Goal: Information Seeking & Learning: Learn about a topic

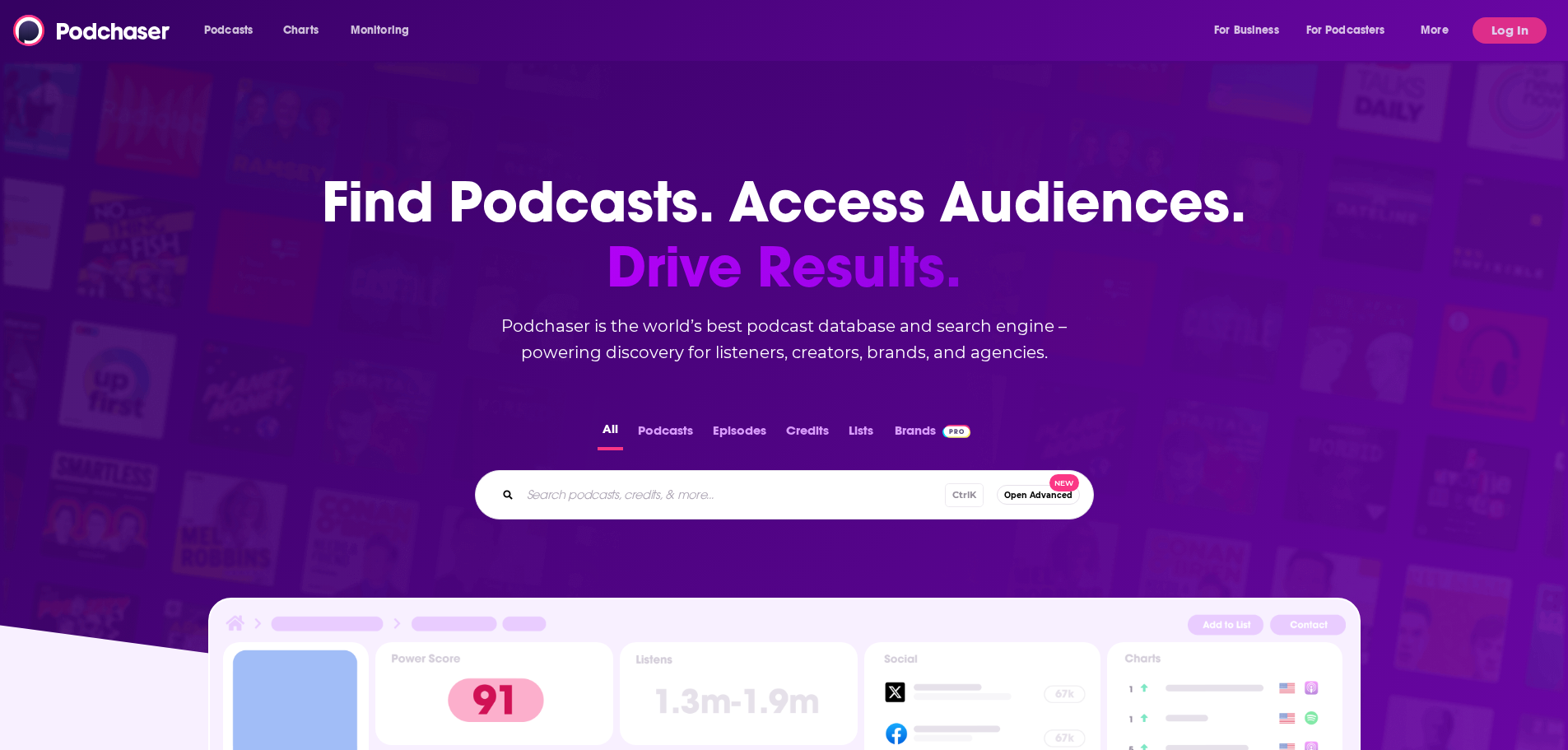
click at [740, 477] on div "Ctrl K Open Advanced New" at bounding box center [785, 495] width 619 height 49
click at [738, 495] on input "Search podcasts, credits, & more..." at bounding box center [733, 494] width 425 height 26
type input "head game"
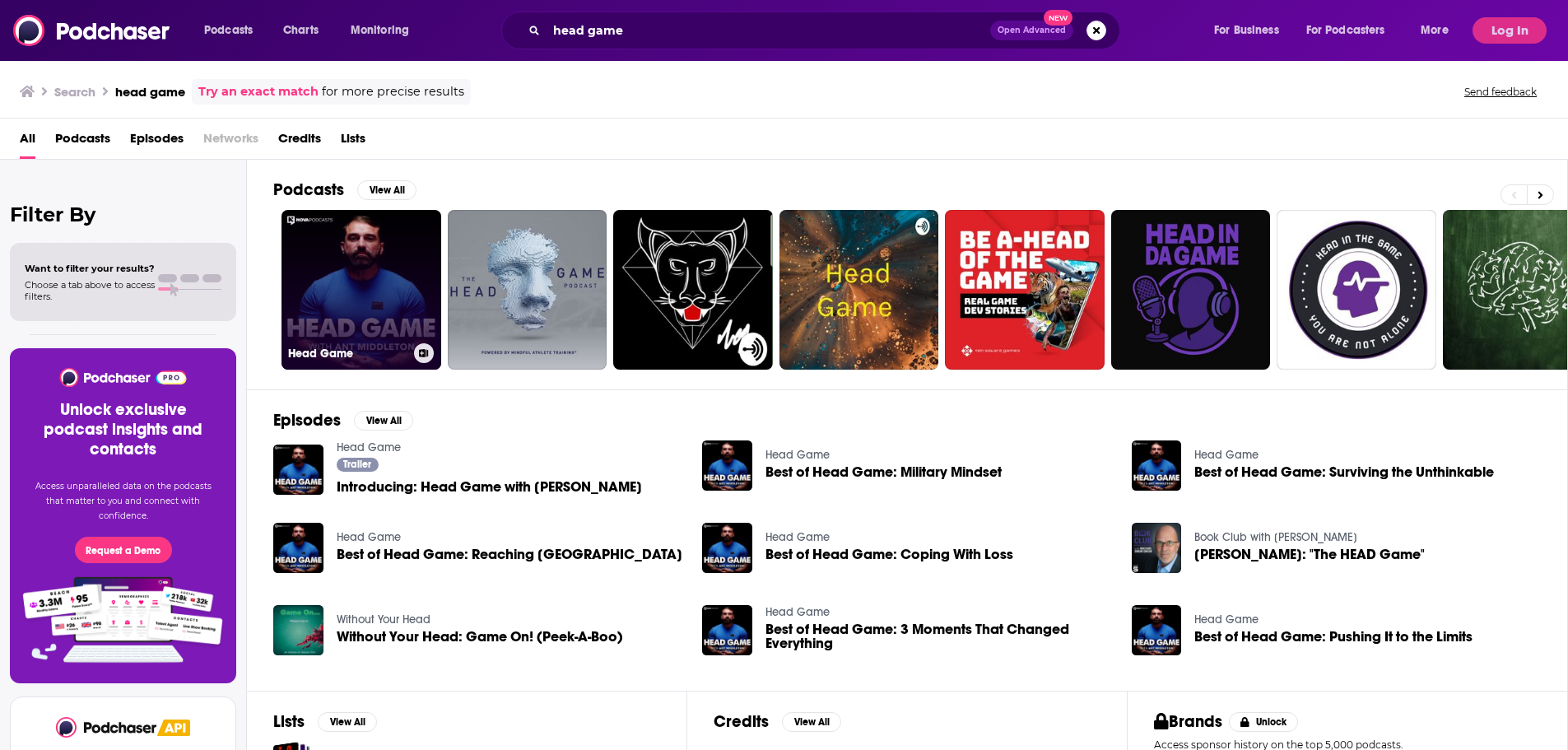
click at [384, 287] on link "Head Game" at bounding box center [361, 289] width 159 height 159
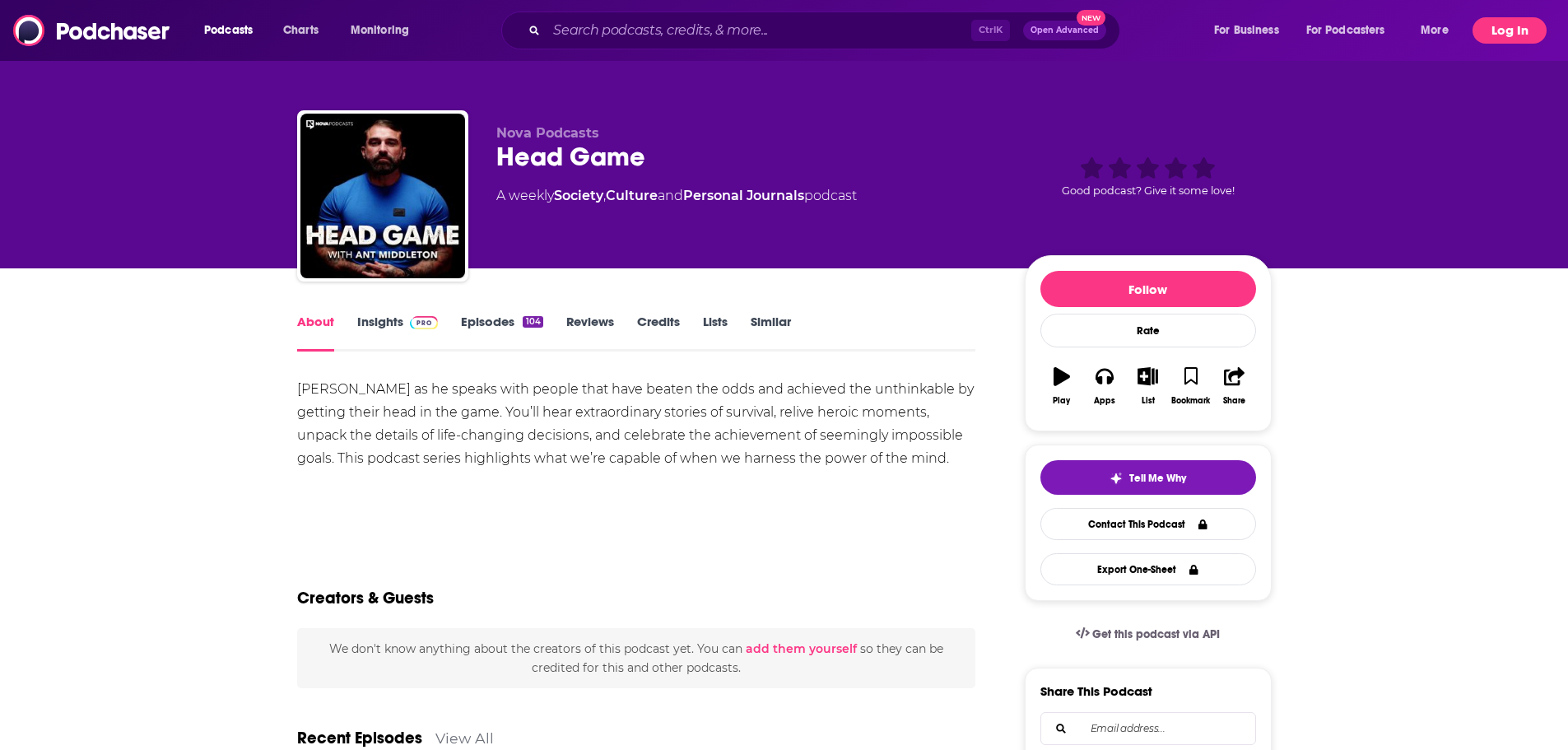
click at [1498, 23] on button "Log In" at bounding box center [1509, 30] width 74 height 26
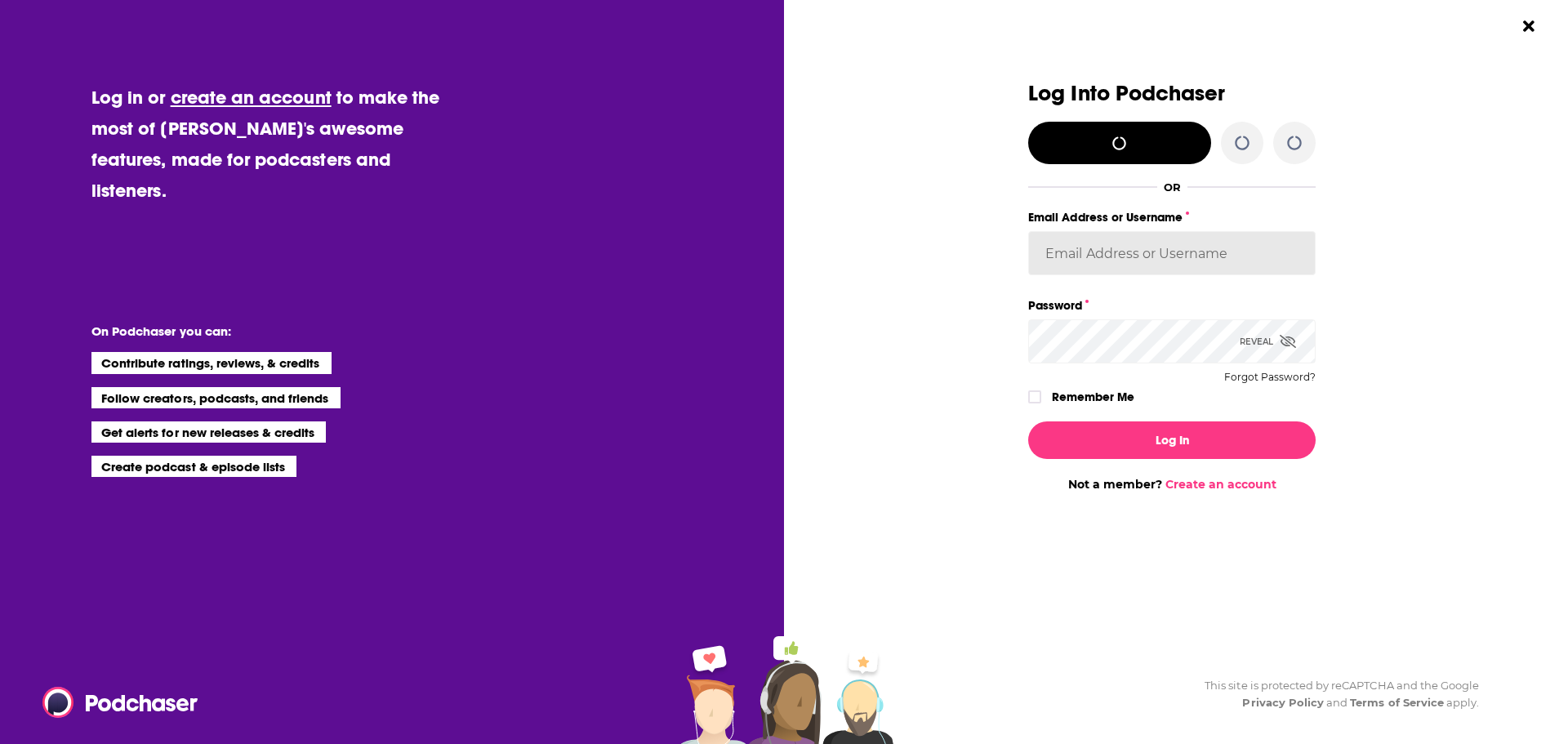
type input "[PERSON_NAME][EMAIL_ADDRESS][PERSON_NAME][DOMAIN_NAME]"
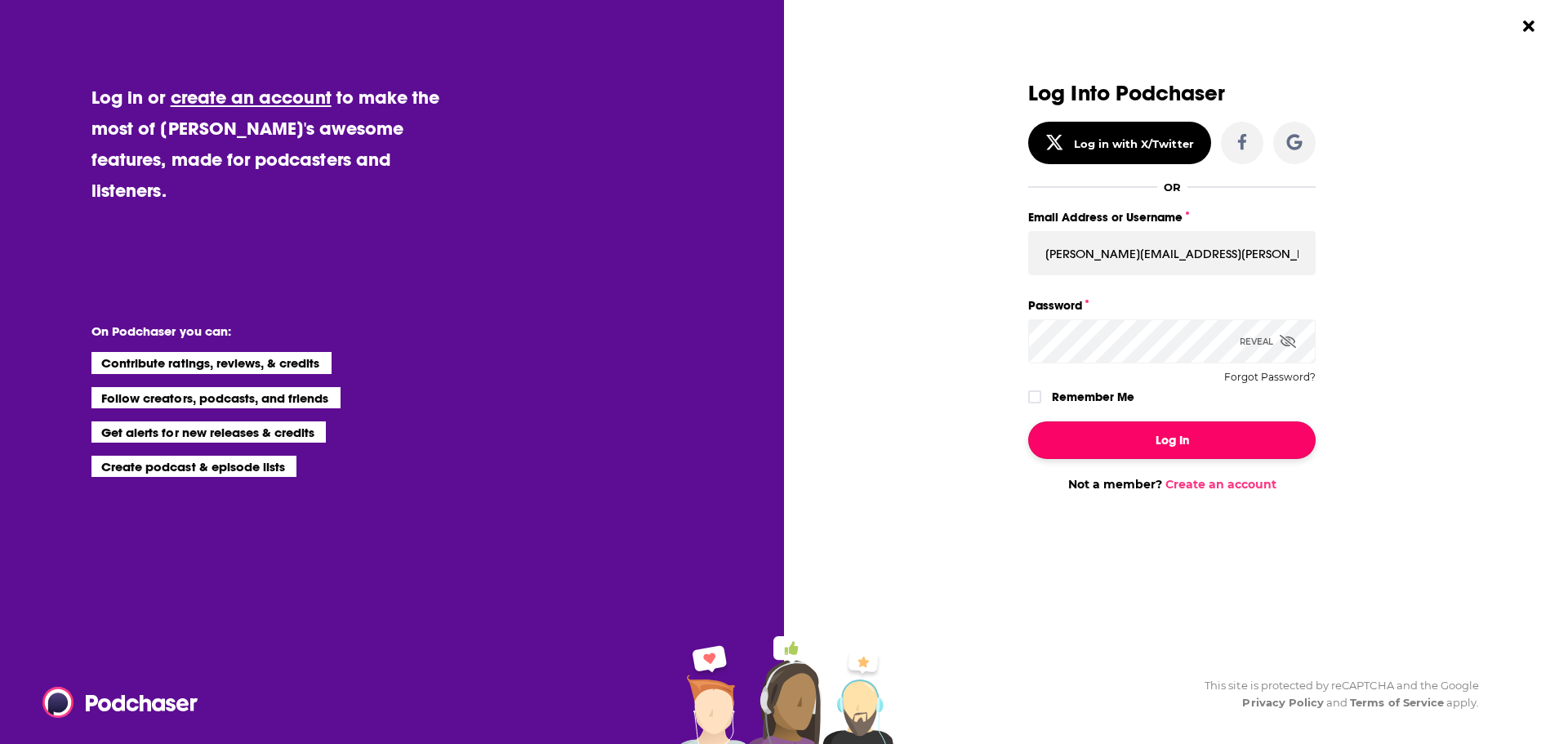
click at [1184, 428] on button "Log In" at bounding box center [1172, 440] width 288 height 37
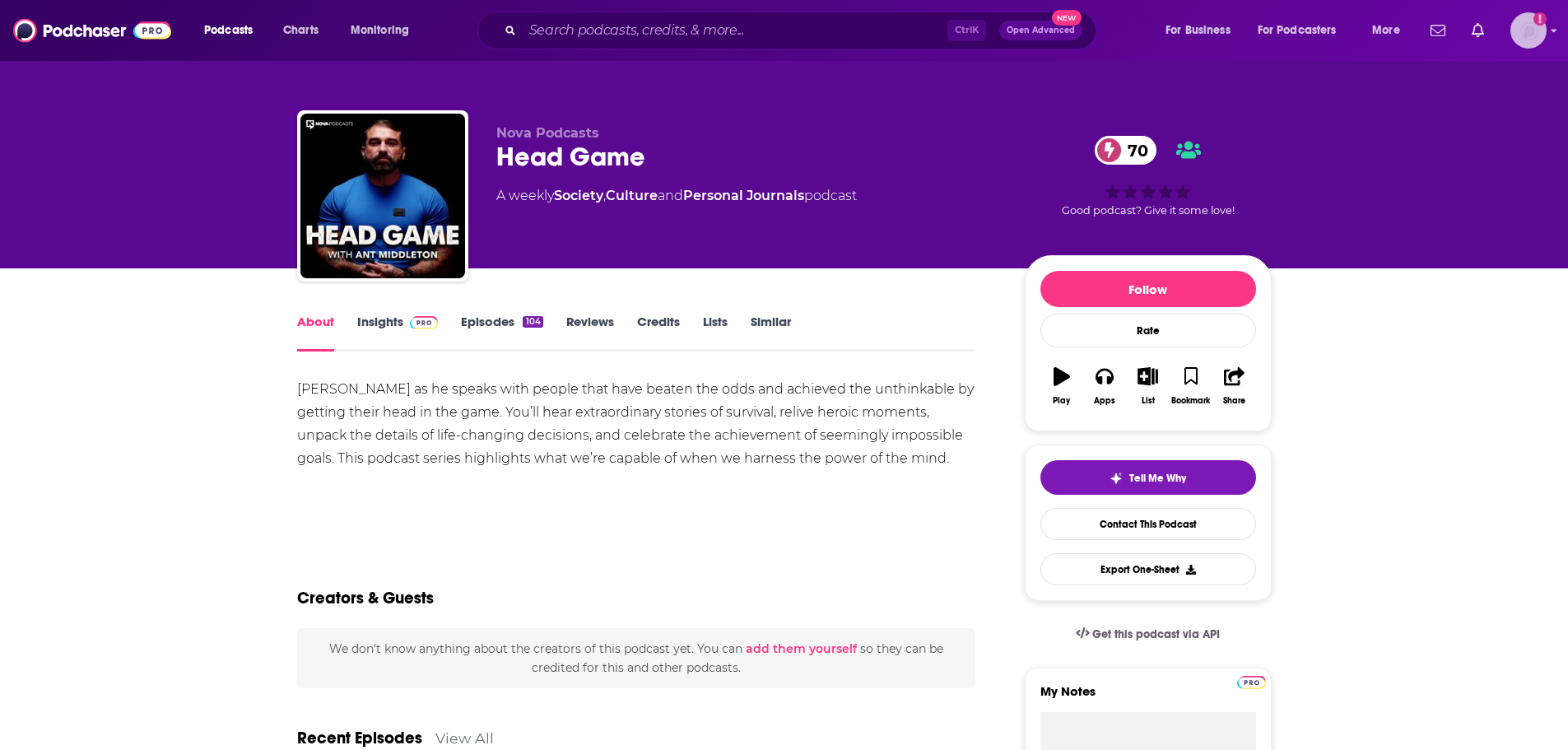
click at [1516, 28] on img "Logged in as LaurieM8" at bounding box center [1529, 30] width 36 height 36
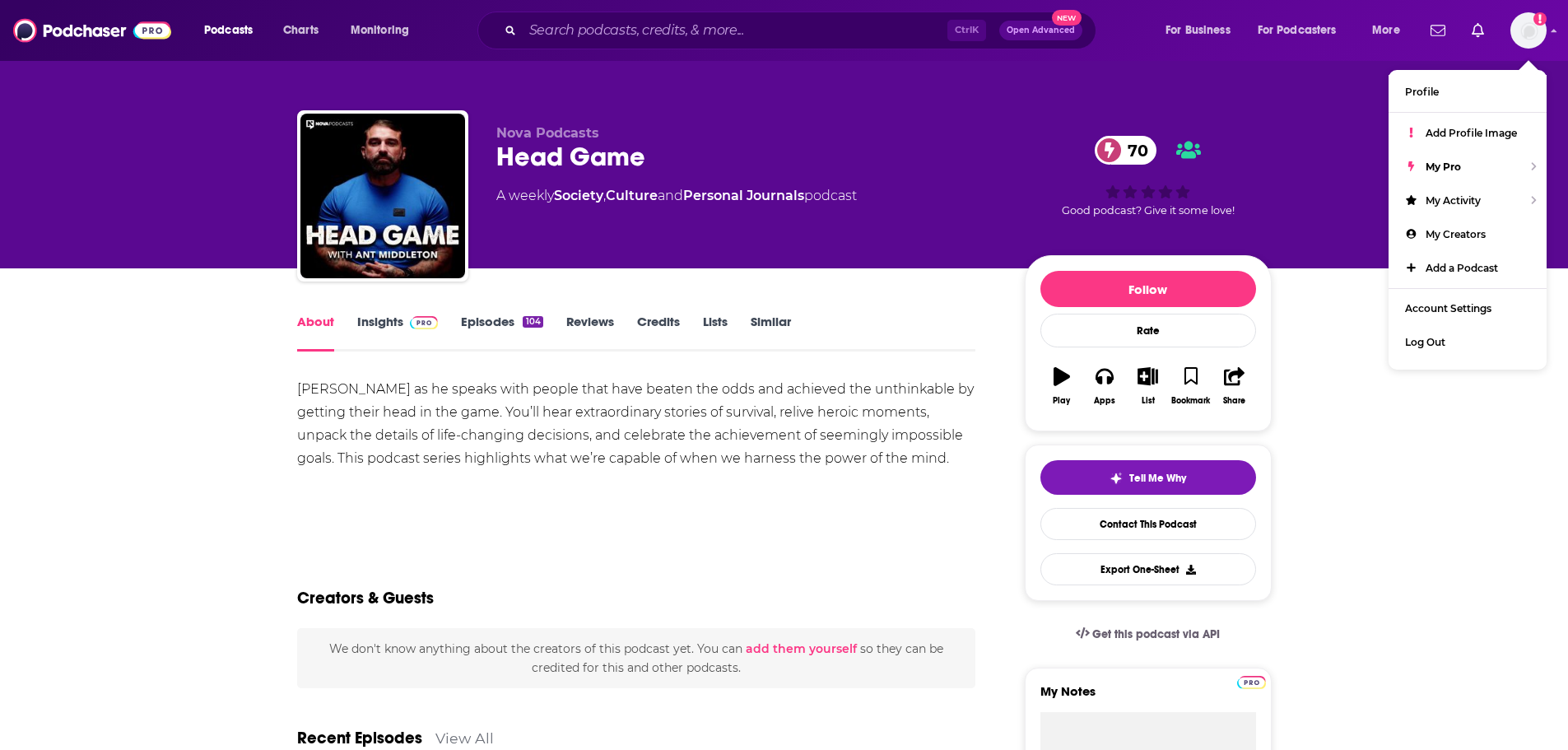
drag, startPoint x: 497, startPoint y: 414, endPoint x: 439, endPoint y: 366, distance: 75.3
click at [497, 414] on div "[PERSON_NAME] as he speaks with people that have beaten the odds and achieved t…" at bounding box center [636, 424] width 679 height 92
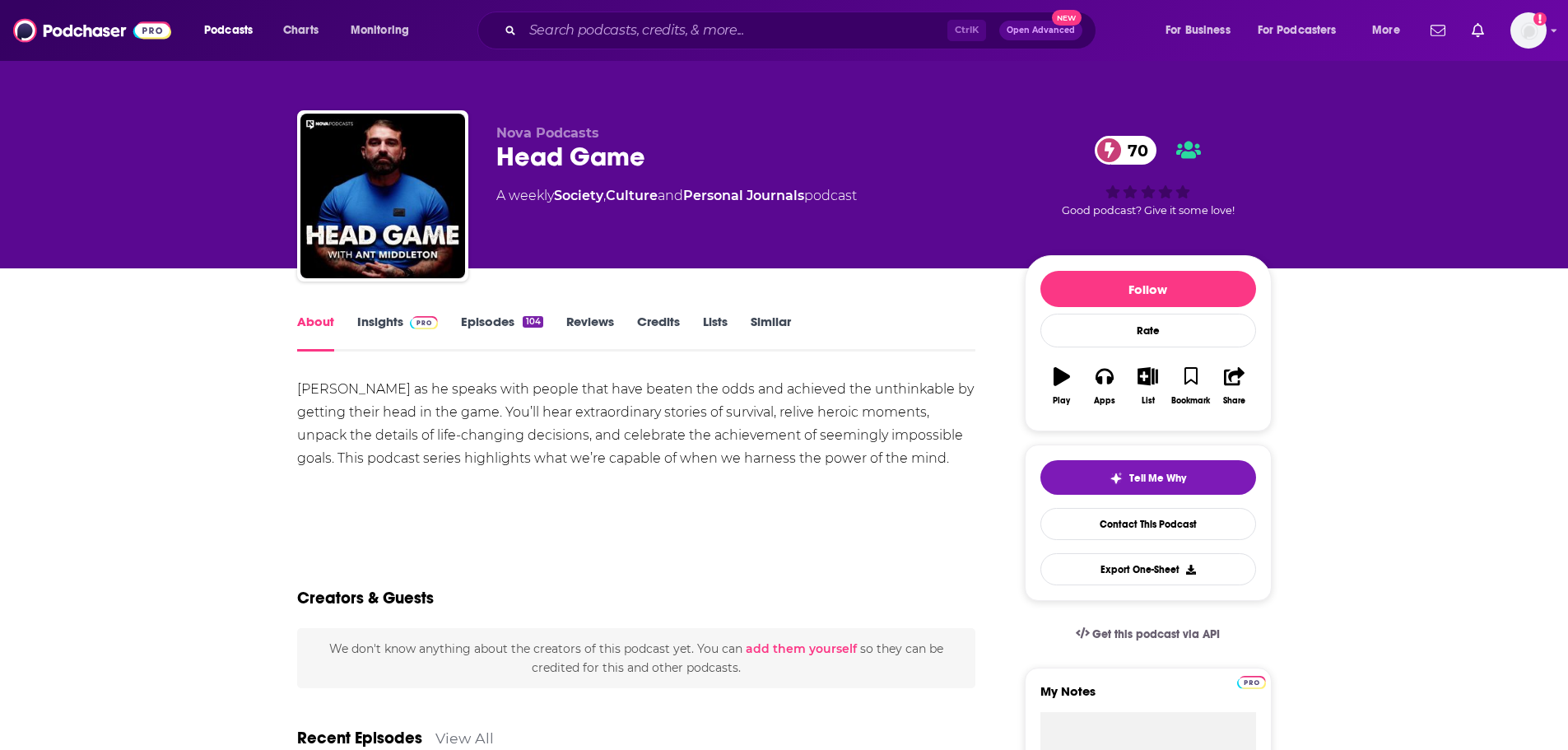
click at [372, 328] on link "Insights" at bounding box center [397, 332] width 81 height 38
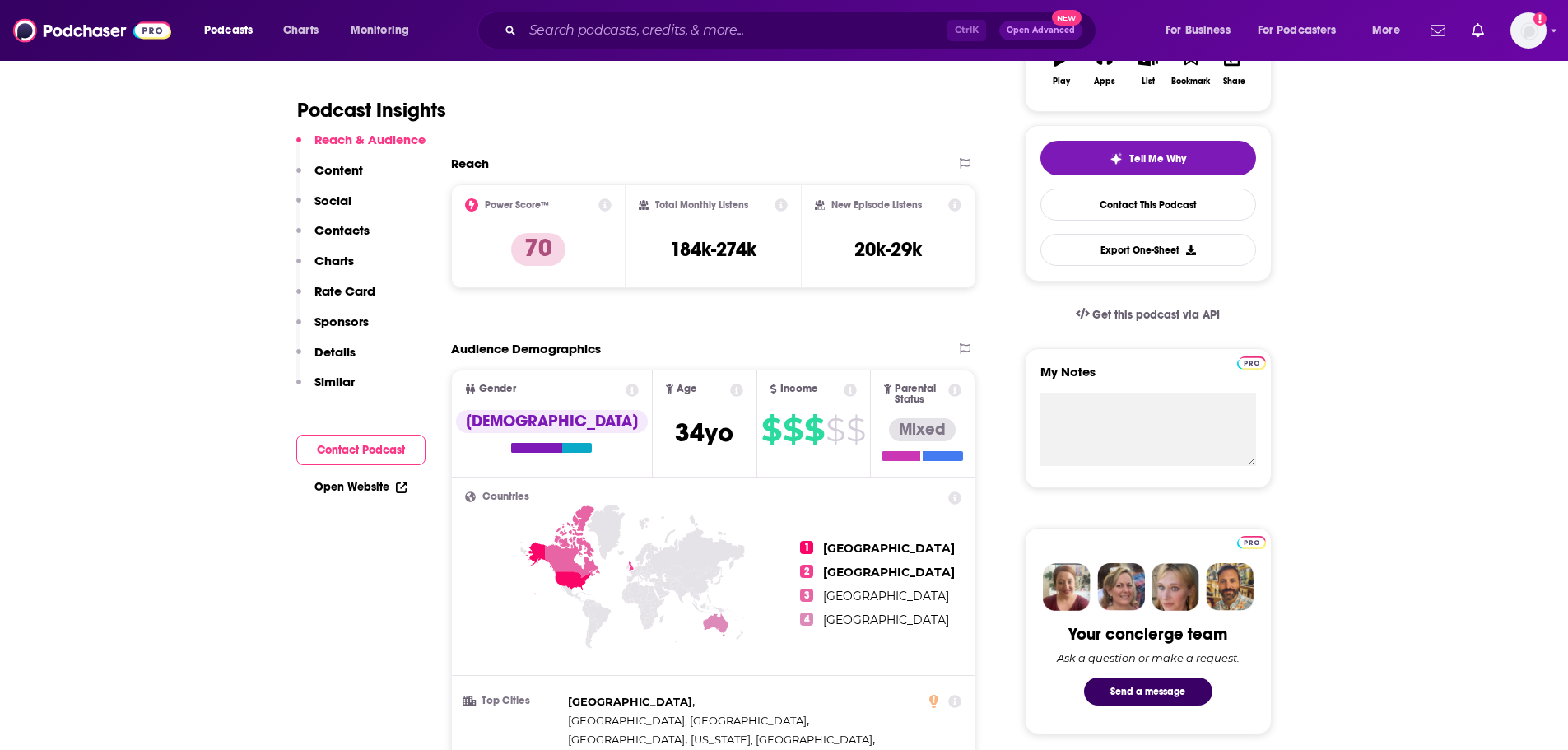
scroll to position [330, 0]
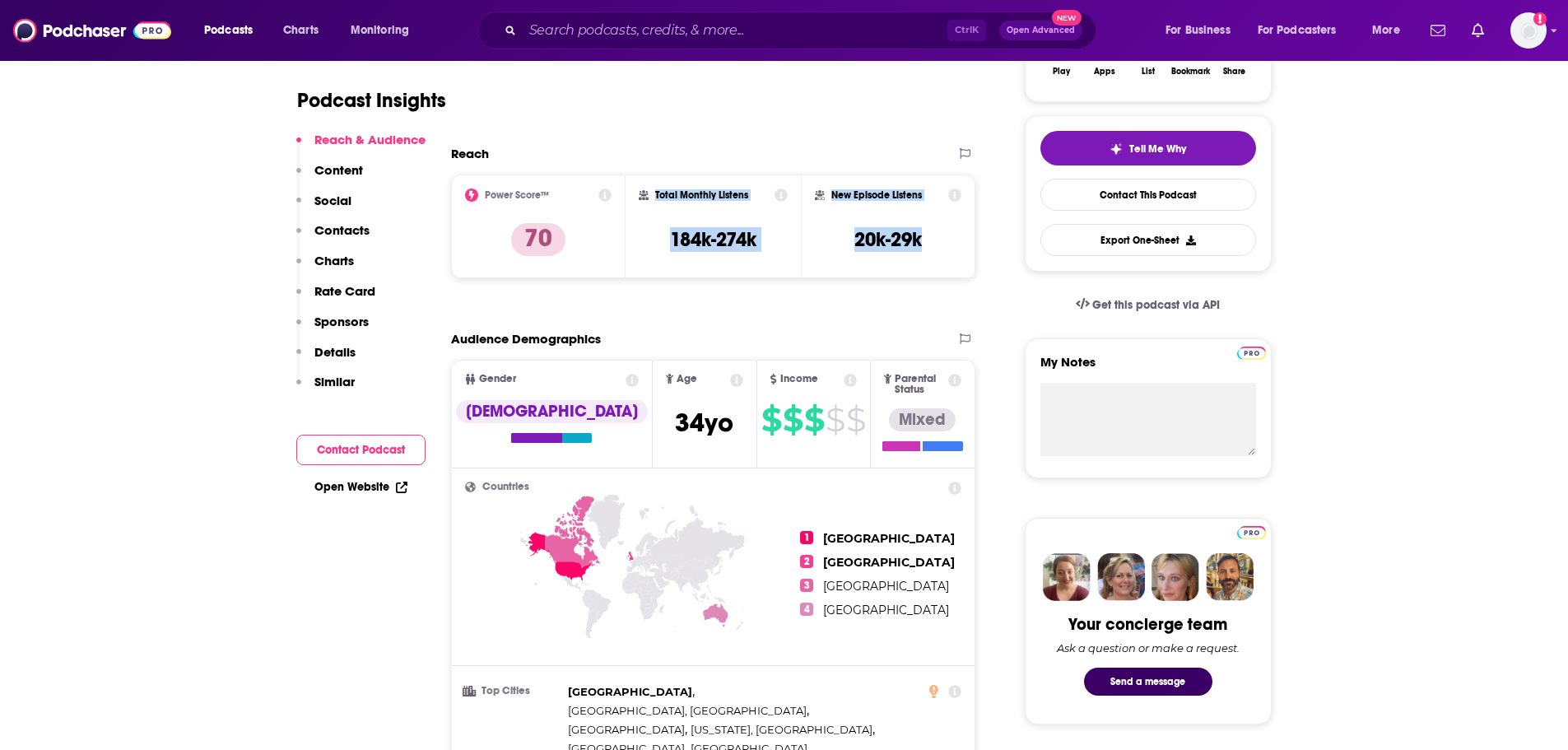
drag, startPoint x: 652, startPoint y: 195, endPoint x: 929, endPoint y: 248, distance: 282.0
click at [929, 248] on div "Power Score™ 70 Total Monthly Listens 184k-274k New Episode Listens 20k-29k" at bounding box center [714, 227] width 525 height 104
copy div "Total Monthly Listens 184k-274k New Episode Listens 20k-29k"
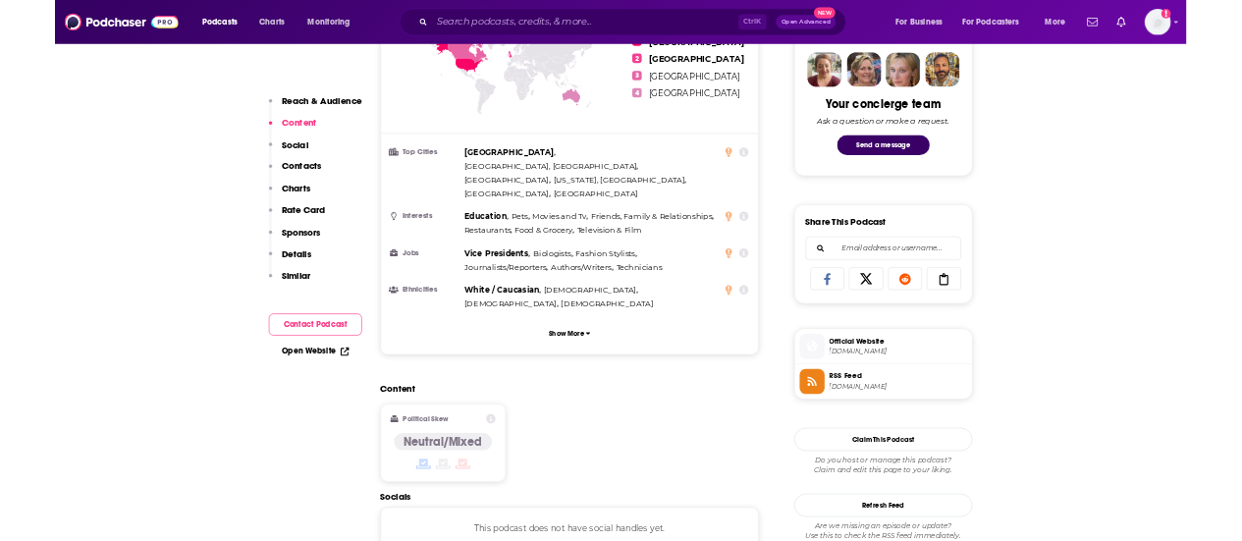
scroll to position [589, 0]
